Goal: Find specific page/section: Find specific page/section

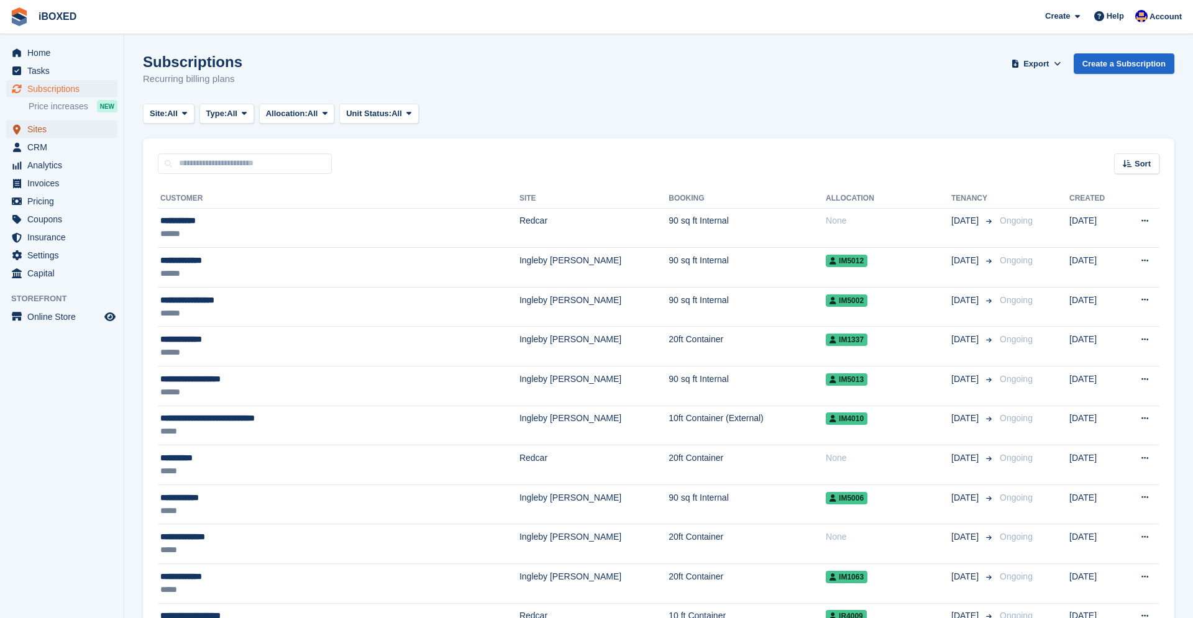
click at [42, 124] on span "Sites" at bounding box center [64, 129] width 75 height 17
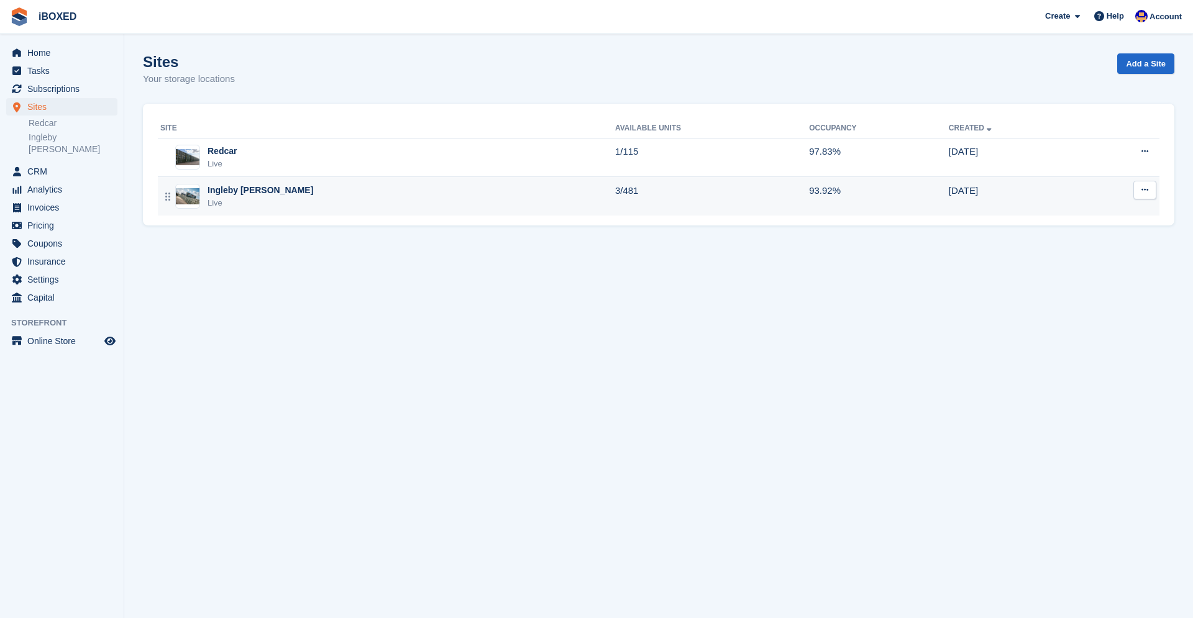
click at [290, 203] on div "Ingleby [PERSON_NAME] Live" at bounding box center [387, 196] width 455 height 25
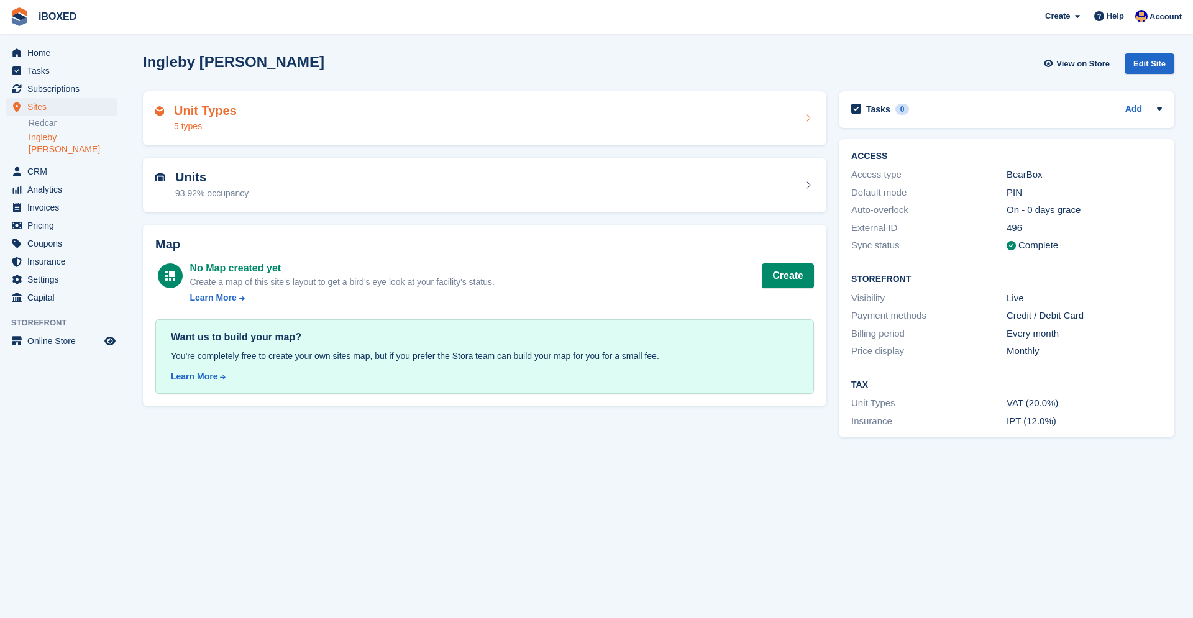
click at [248, 117] on div "Unit Types 5 types" at bounding box center [484, 119] width 659 height 30
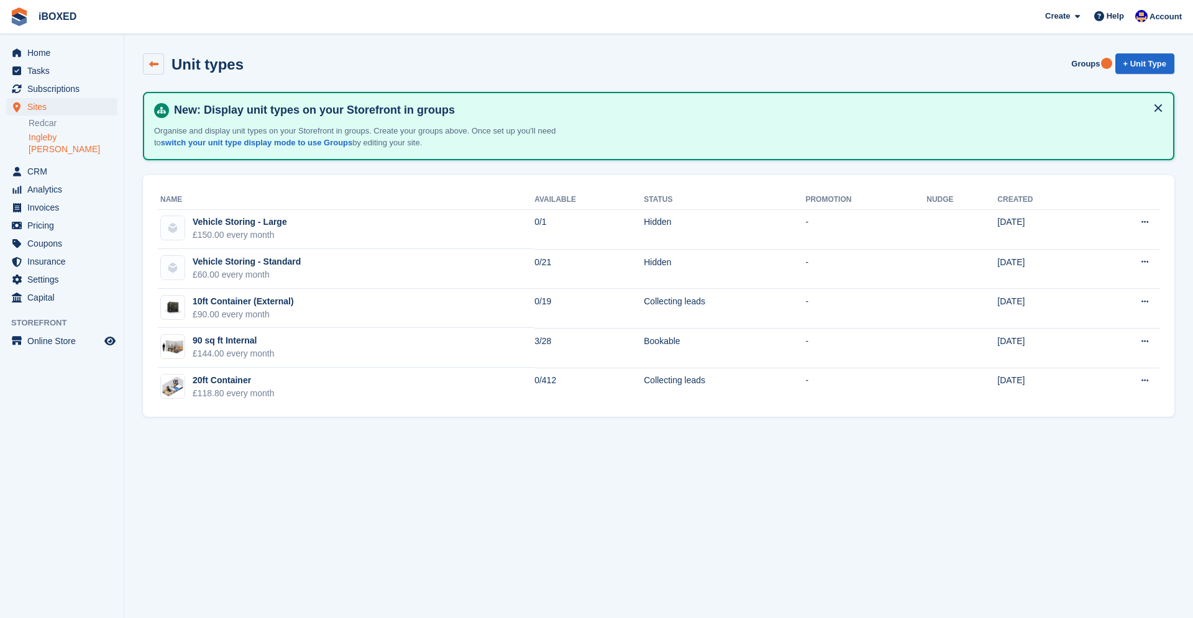
click at [153, 66] on icon at bounding box center [153, 64] width 9 height 9
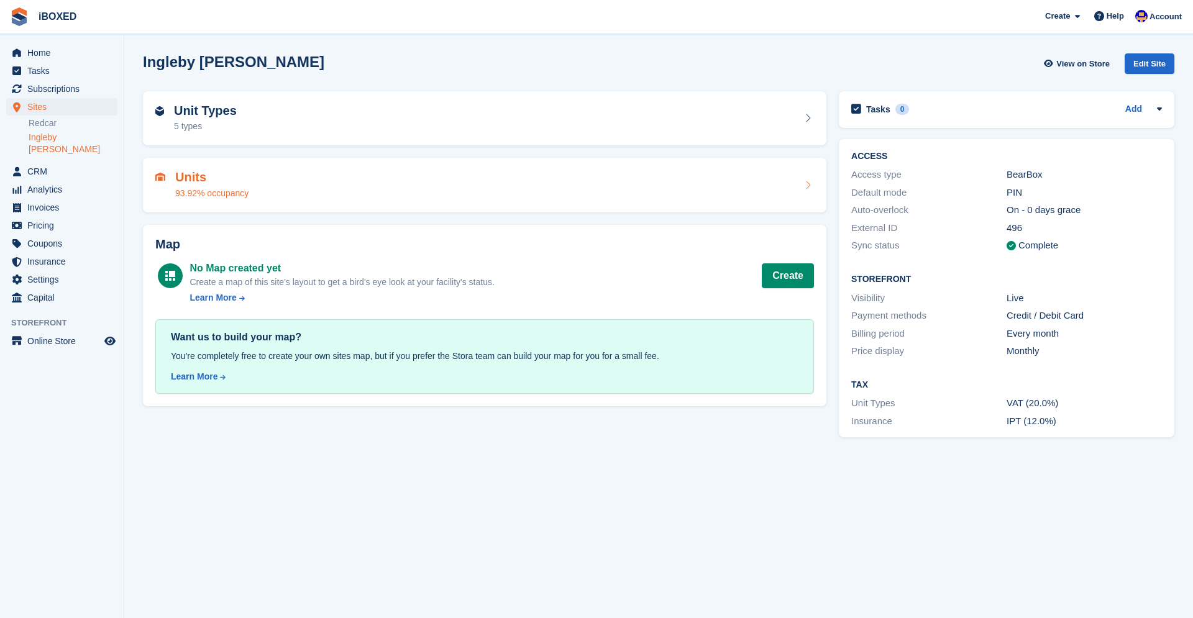
click at [216, 176] on h2 "Units" at bounding box center [211, 177] width 73 height 14
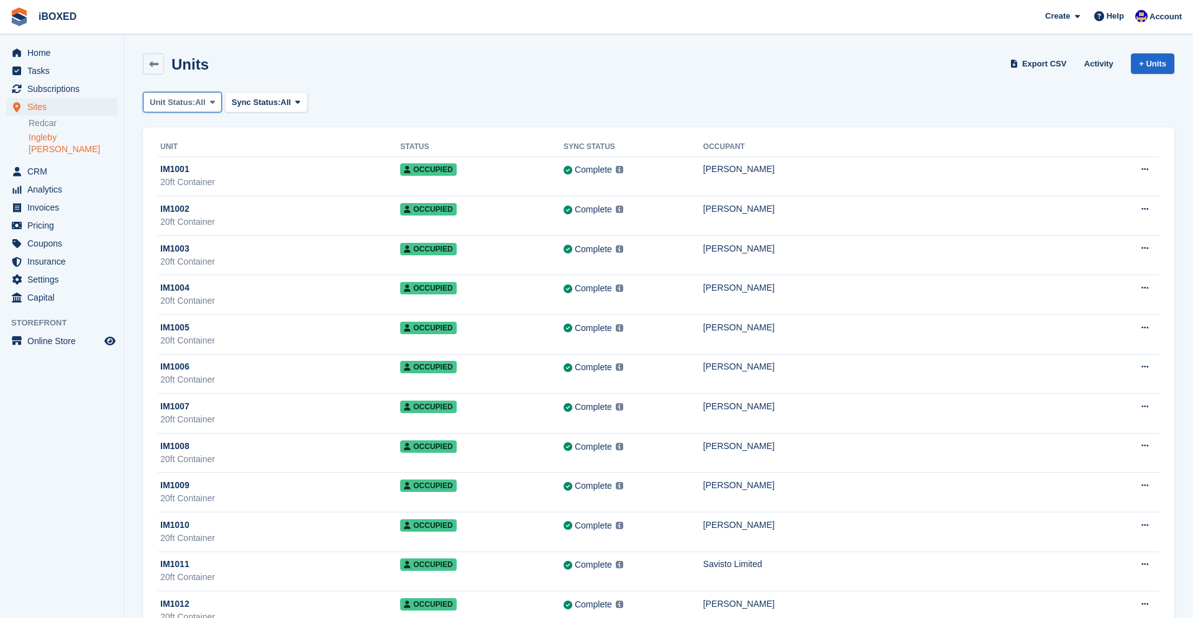
click at [195, 107] on span "Unit Status:" at bounding box center [172, 102] width 45 height 12
click at [194, 152] on link "Available" at bounding box center [203, 154] width 108 height 22
